Goal: Information Seeking & Learning: Learn about a topic

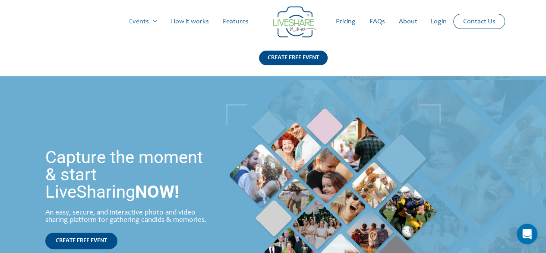
click at [347, 25] on link "Pricing" at bounding box center [346, 22] width 34 height 28
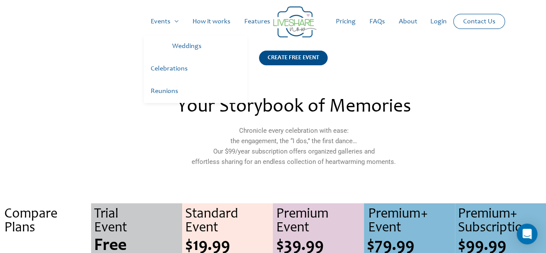
click at [181, 44] on link "Weddings" at bounding box center [206, 46] width 82 height 22
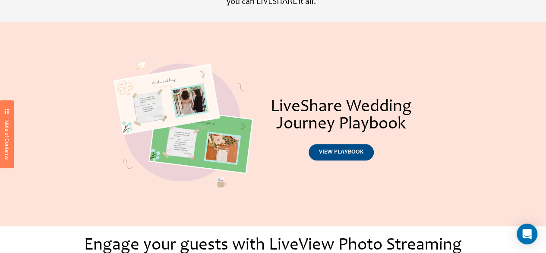
scroll to position [389, 0]
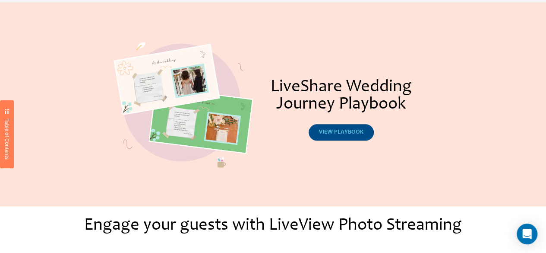
click at [341, 127] on link "view playbook" at bounding box center [341, 132] width 65 height 16
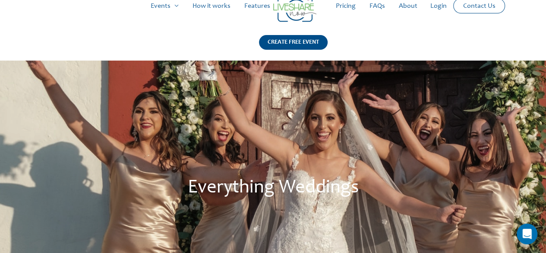
scroll to position [0, 0]
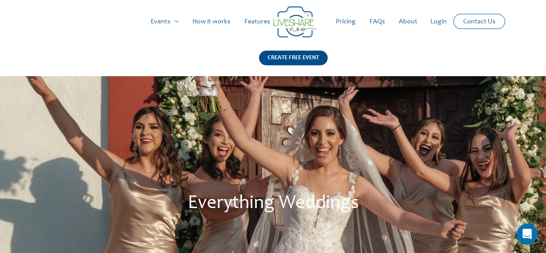
click at [258, 22] on link "Features" at bounding box center [257, 22] width 40 height 28
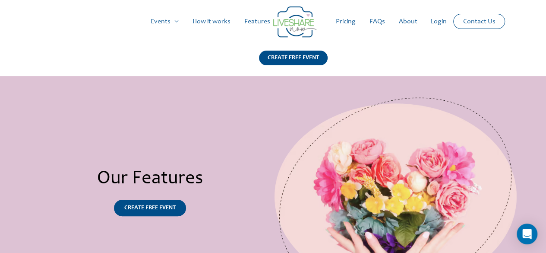
click at [354, 21] on link "Pricing" at bounding box center [346, 22] width 34 height 28
